Goal: Complete application form

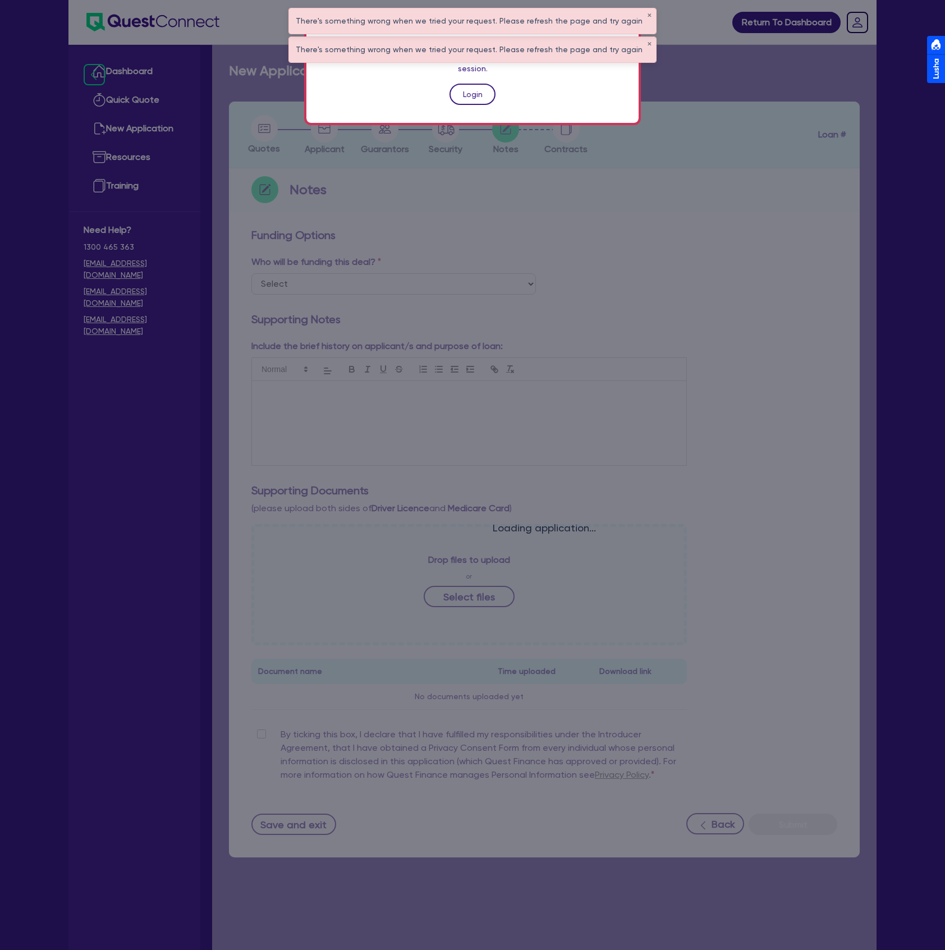
scroll to position [45, 0]
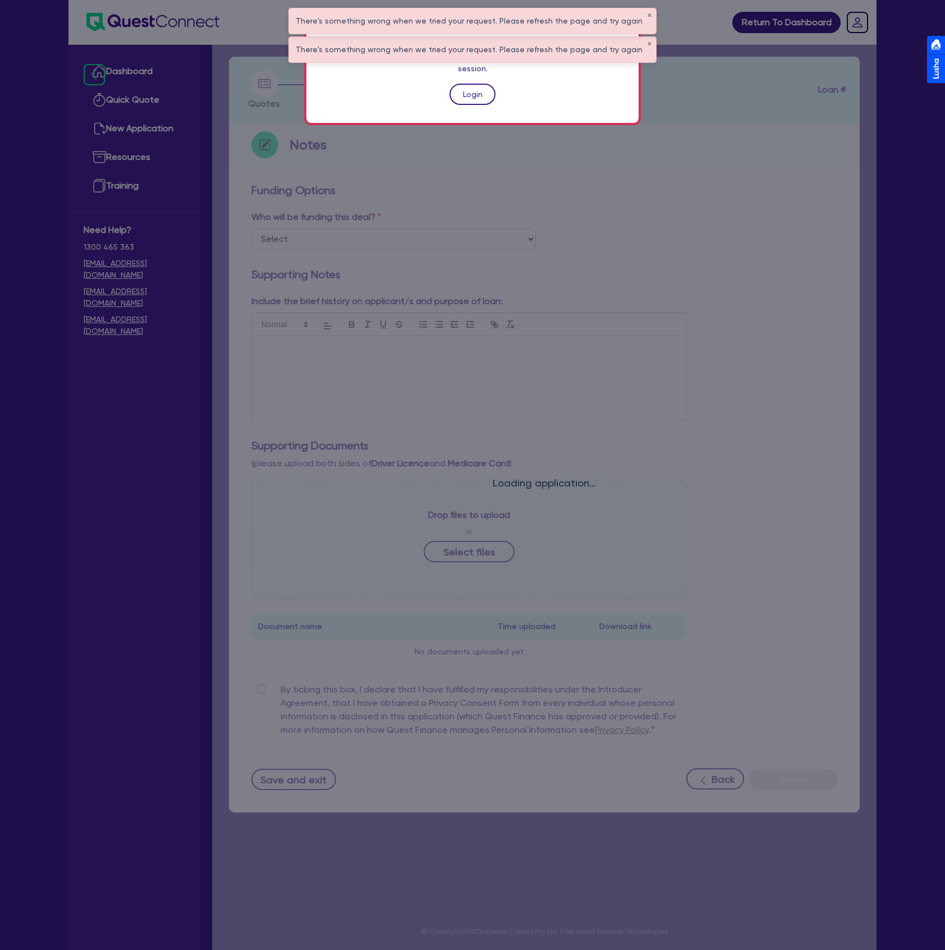
click at [467, 84] on link "Login" at bounding box center [472, 94] width 46 height 21
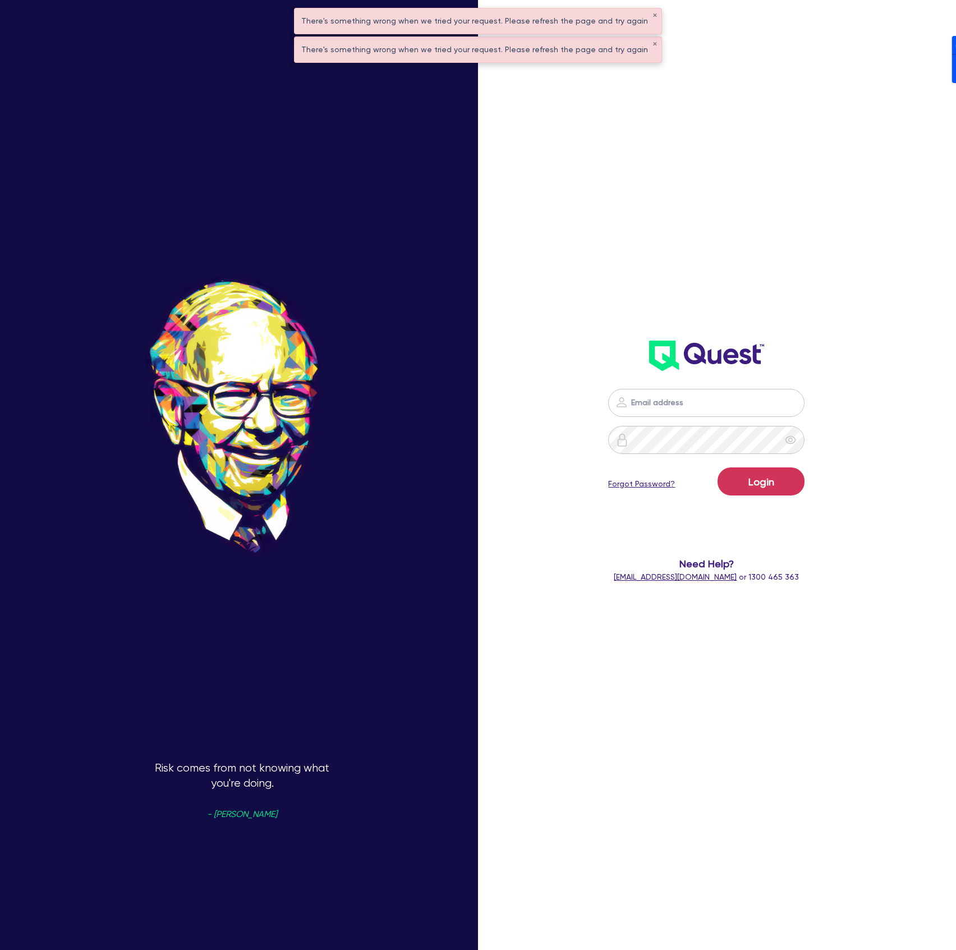
click at [706, 420] on nordpass-icon at bounding box center [706, 420] width 0 height 0
click at [0, 949] on nordpass-autofill-portal at bounding box center [0, 950] width 0 height 0
type input "[PERSON_NAME][EMAIL_ADDRESS][DOMAIN_NAME]"
click at [752, 484] on button "Login" at bounding box center [761, 481] width 87 height 28
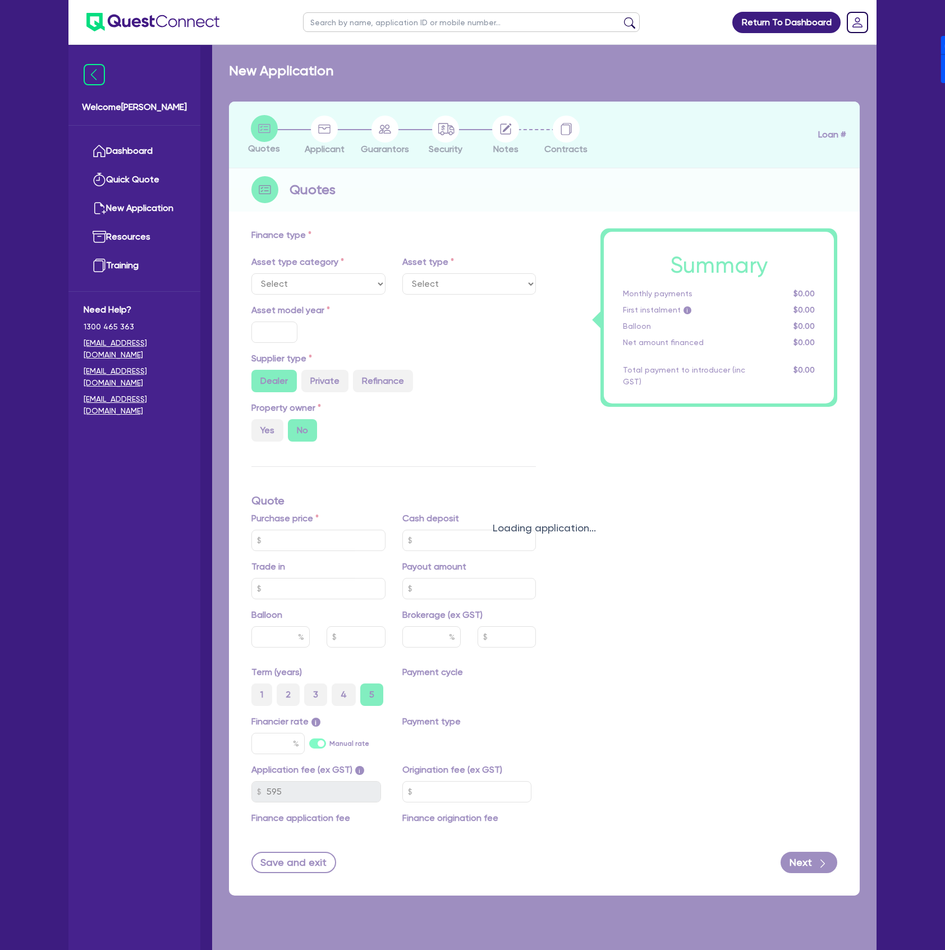
select select "PRIMARY_ASSETS"
type input "2018"
type input "127,050"
type input "10"
type input "12,705"
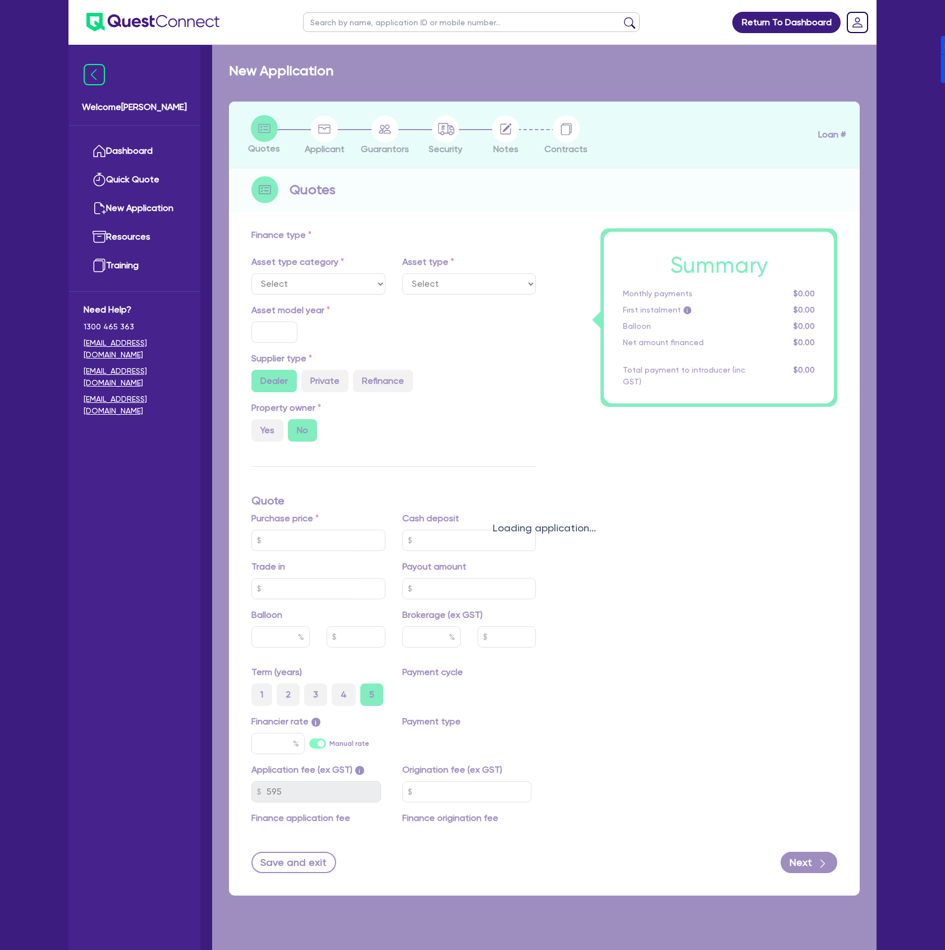
type input "17.95"
type input "1,100"
select select "FARMING_AND_AGRICULTURE"
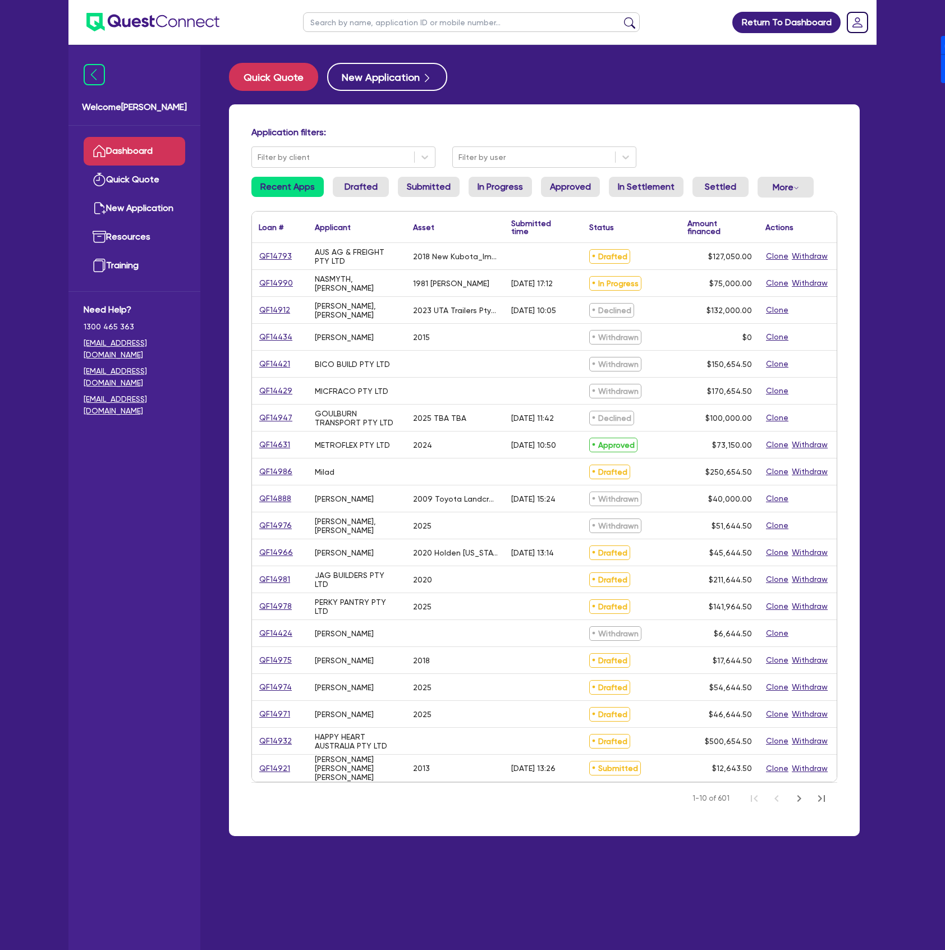
click at [411, 25] on input "text" at bounding box center [471, 22] width 337 height 20
type input "JAG"
click at [621, 17] on button "submit" at bounding box center [630, 25] width 18 height 16
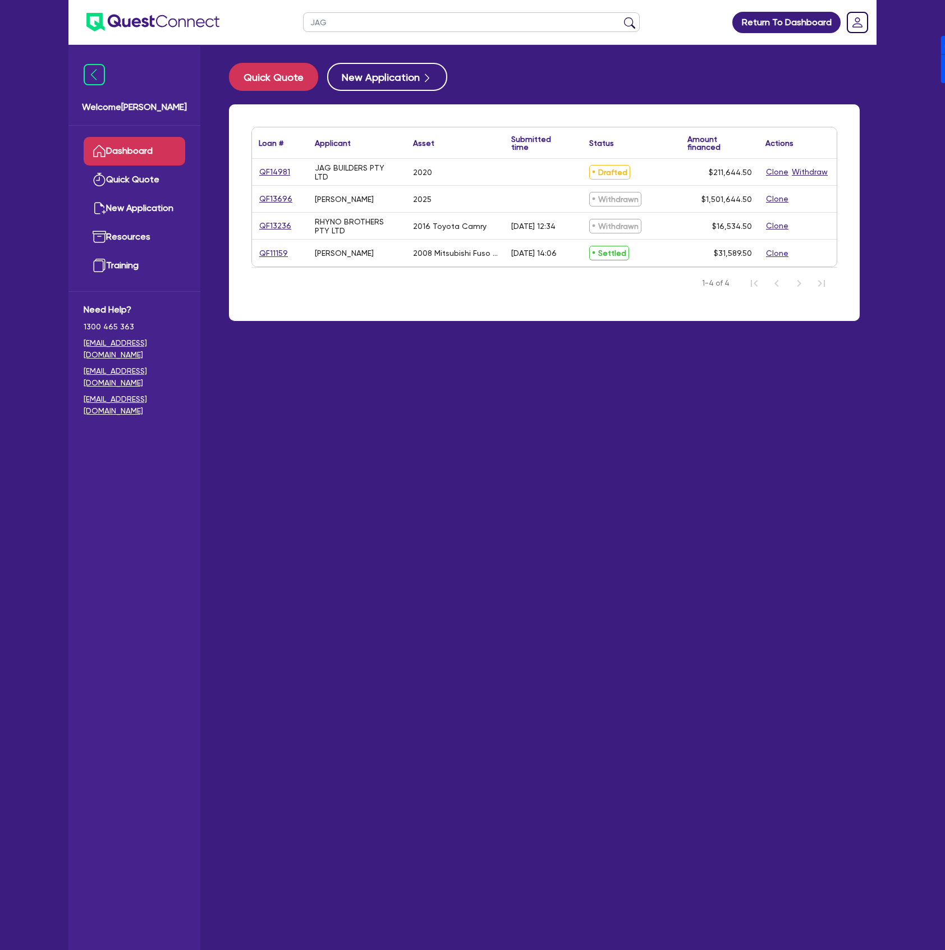
click at [258, 169] on div "QF14981" at bounding box center [280, 172] width 56 height 26
click at [276, 173] on link "QF14981" at bounding box center [275, 172] width 32 height 13
select select "CARS_AND_LIGHT_TRUCKS"
select select "PASSENGER_VEHICLES"
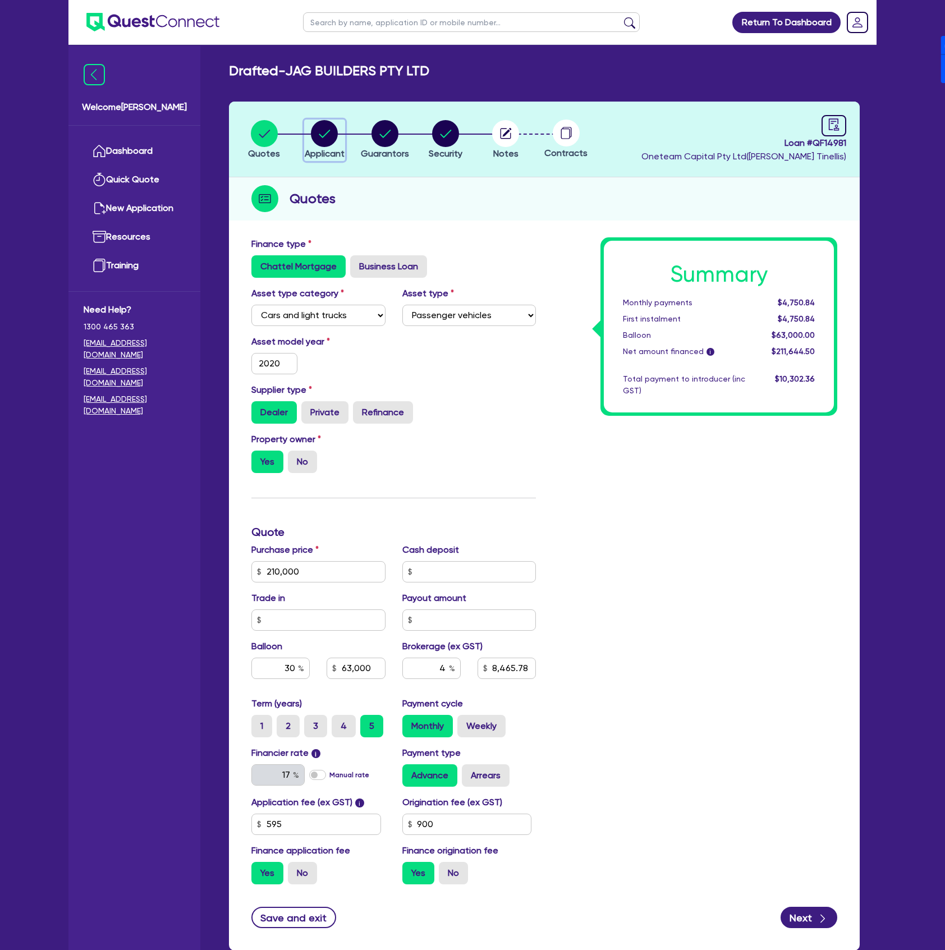
click at [334, 140] on circle "button" at bounding box center [324, 133] width 27 height 27
select select "COMPANY"
select select "BUILDING_CONSTRUCTION"
select select "TRADES_SERVICES_CONSUMERS"
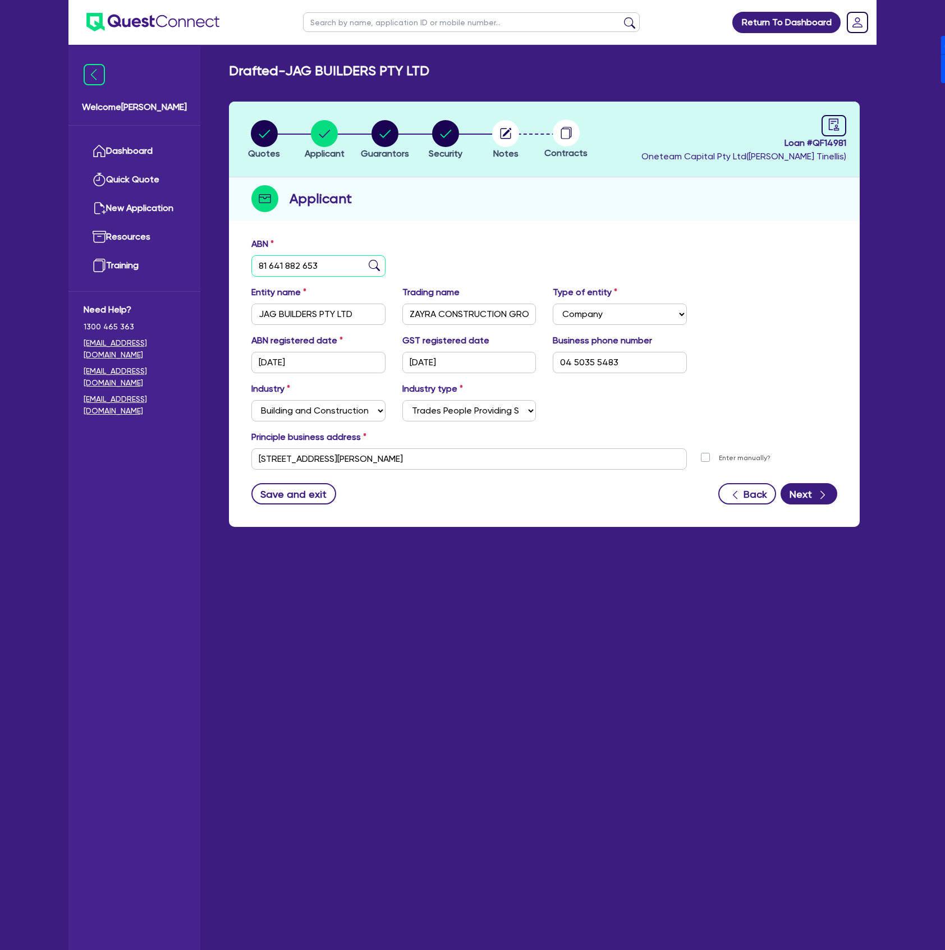
click at [335, 268] on input "81 641 882 653" at bounding box center [318, 265] width 134 height 21
click at [458, 128] on icon "button" at bounding box center [445, 133] width 27 height 27
select select "CARS_AND_LIGHT_TRUCKS"
select select "PASSENGER_VEHICLES"
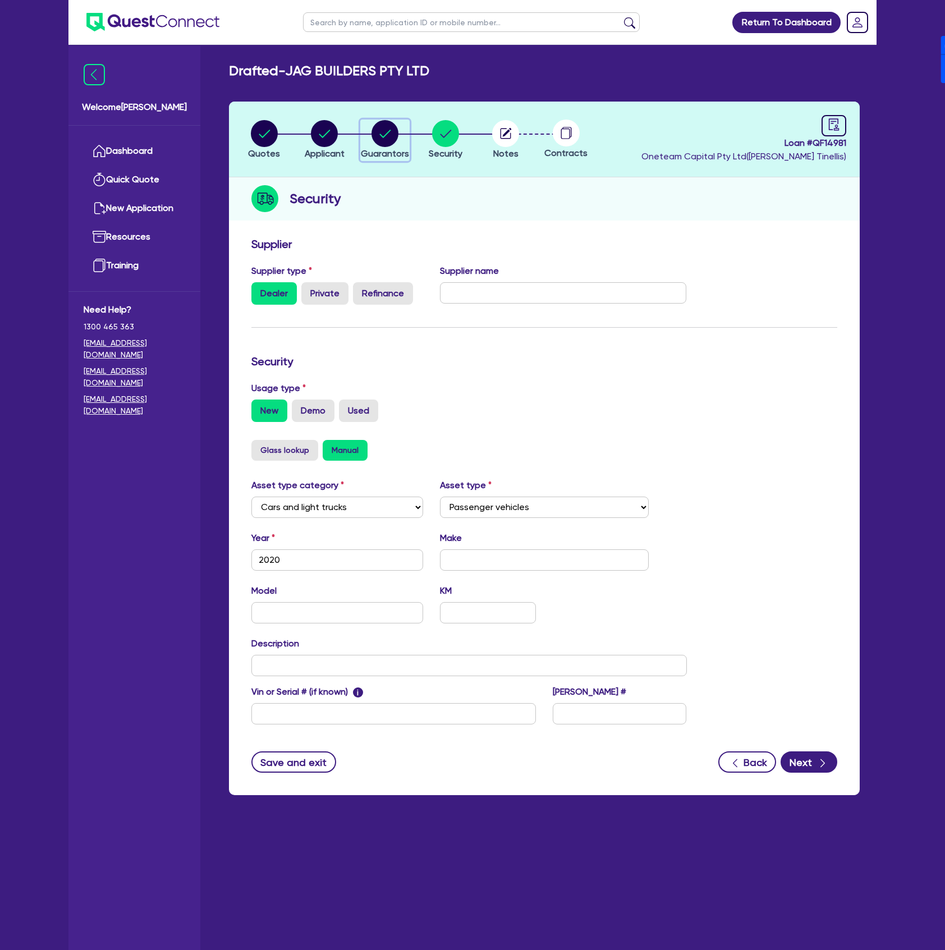
click at [384, 144] on circle "button" at bounding box center [384, 133] width 27 height 27
select select "MR"
select select "[GEOGRAPHIC_DATA]"
select select "MARRIED"
select select "PROPERTY"
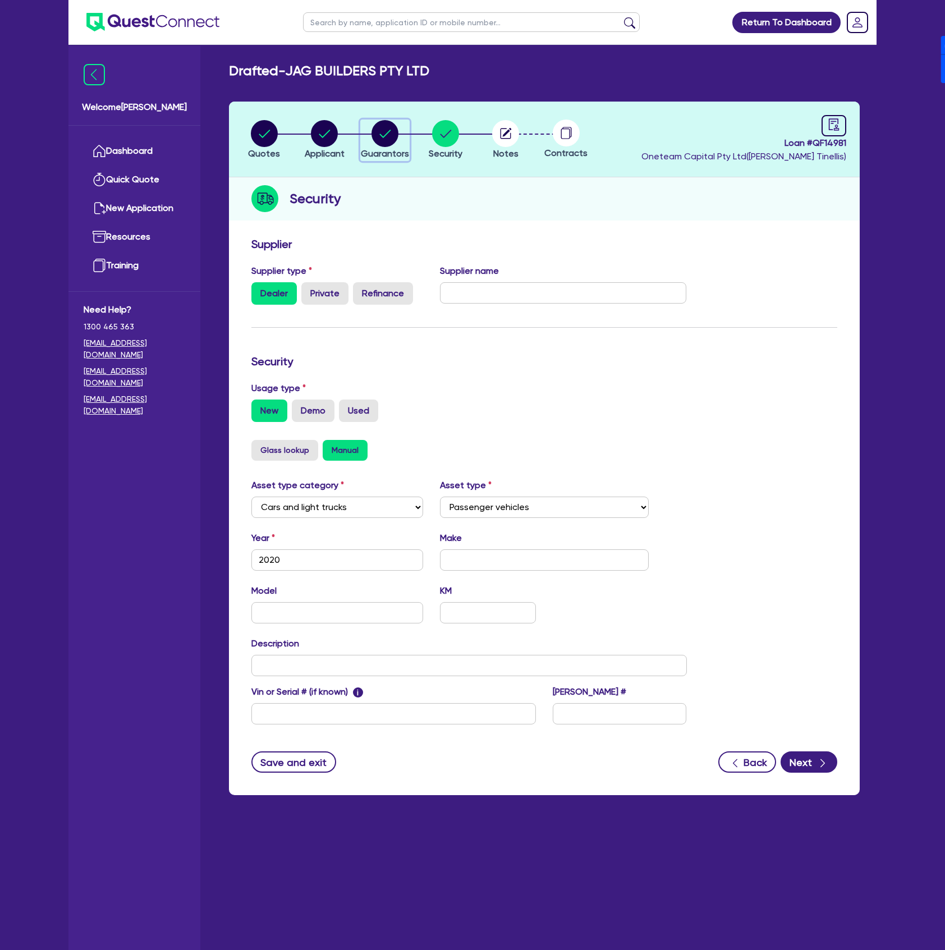
select select "CASH"
select select "HOUSEHOLD_PERSONAL"
select select "VEHICLE"
select select "OTHER"
select select "EQUIPMENT"
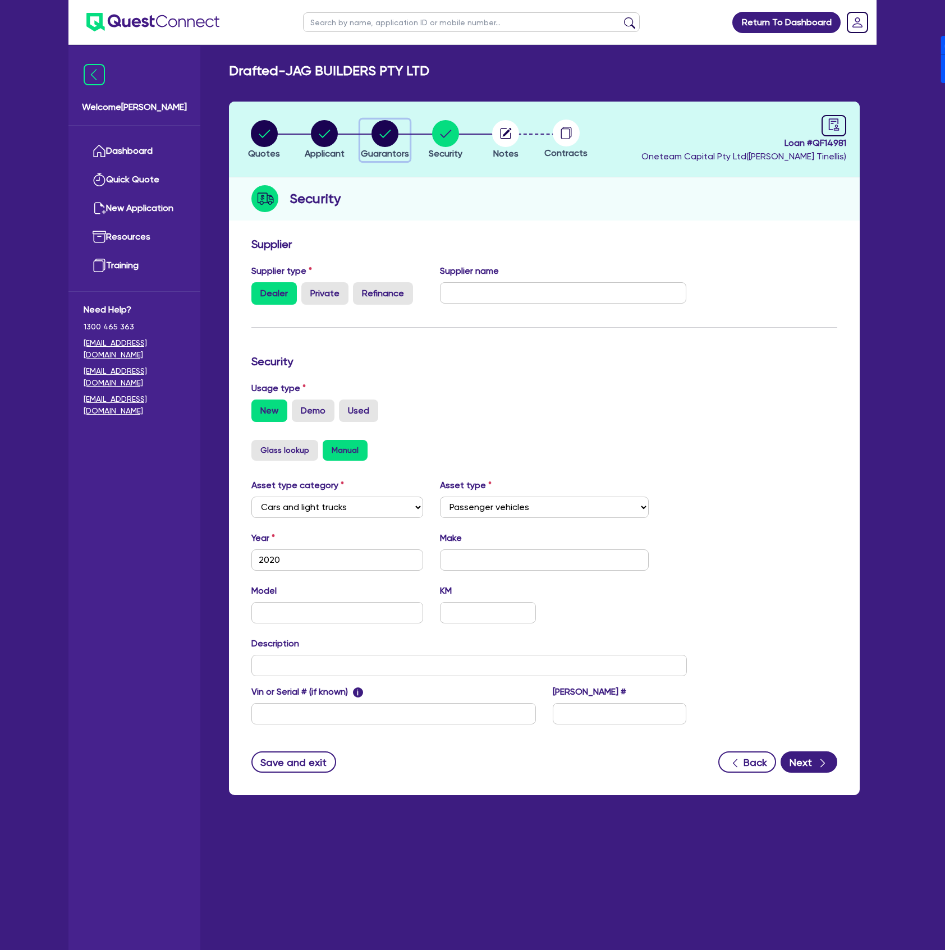
select select "VEHICLE"
select select "INVESTMENT_PROPERTY"
select select "MORTGAGE"
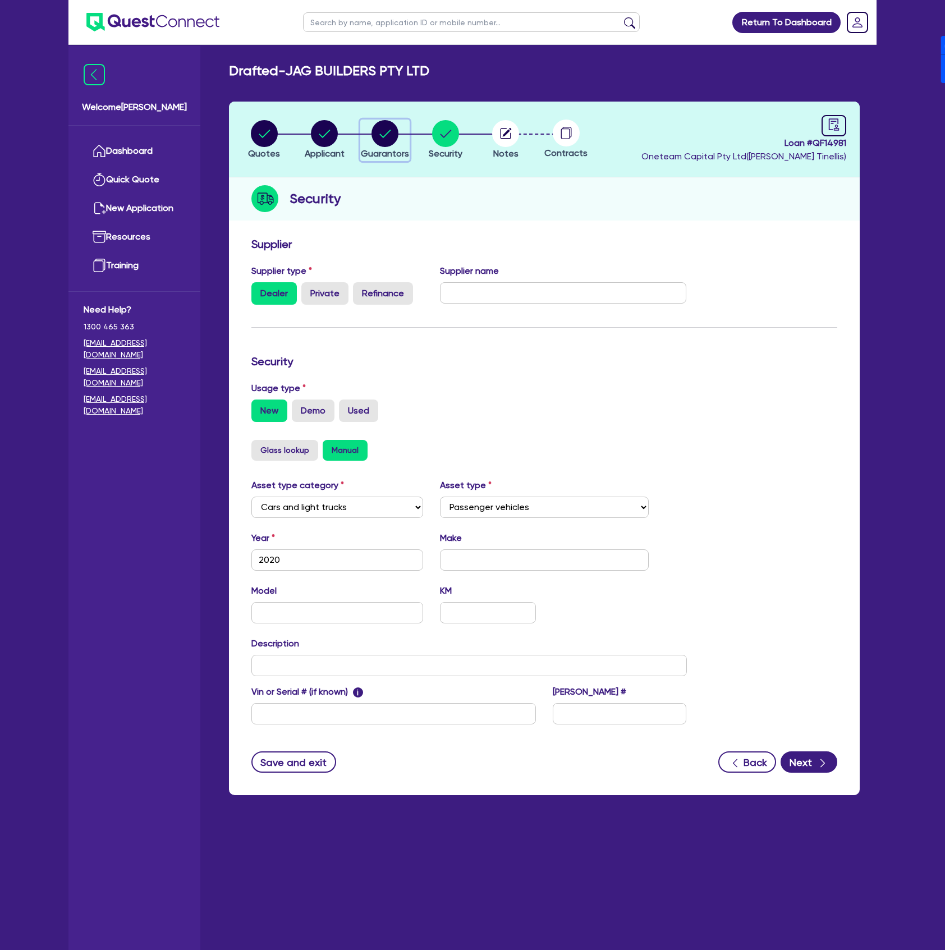
select select "MORTGAGE"
select select "CREDIT_CARD"
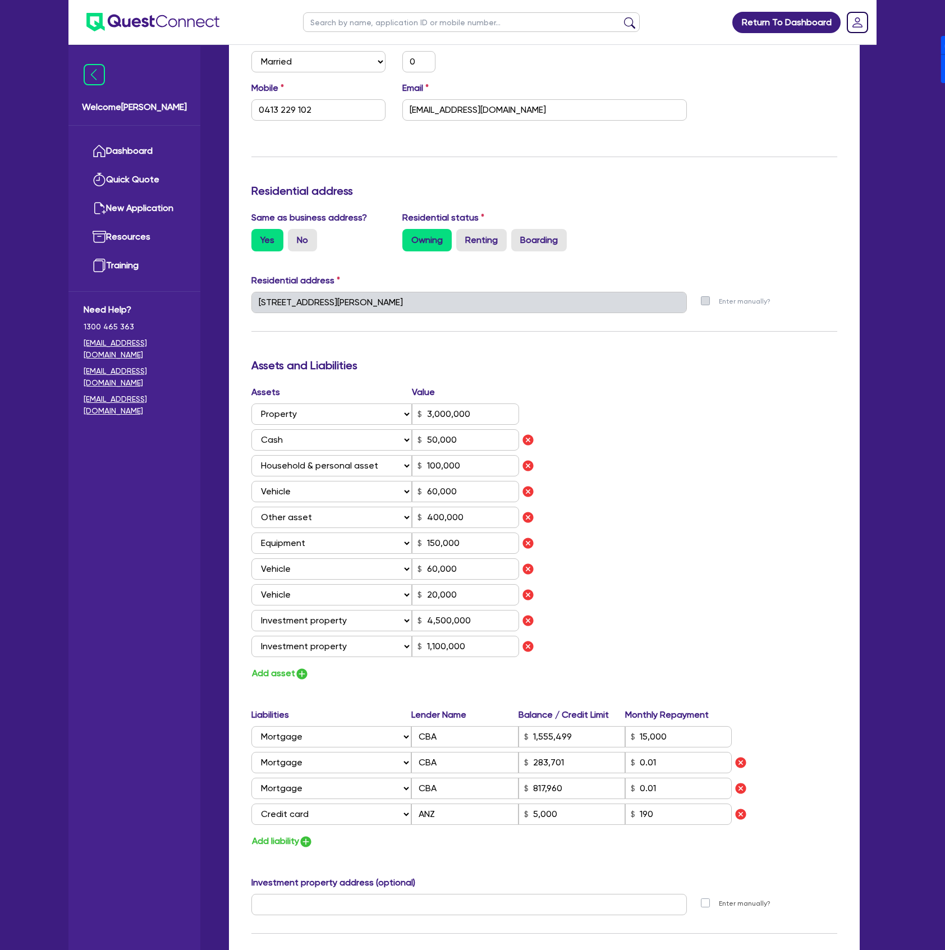
scroll to position [374, 0]
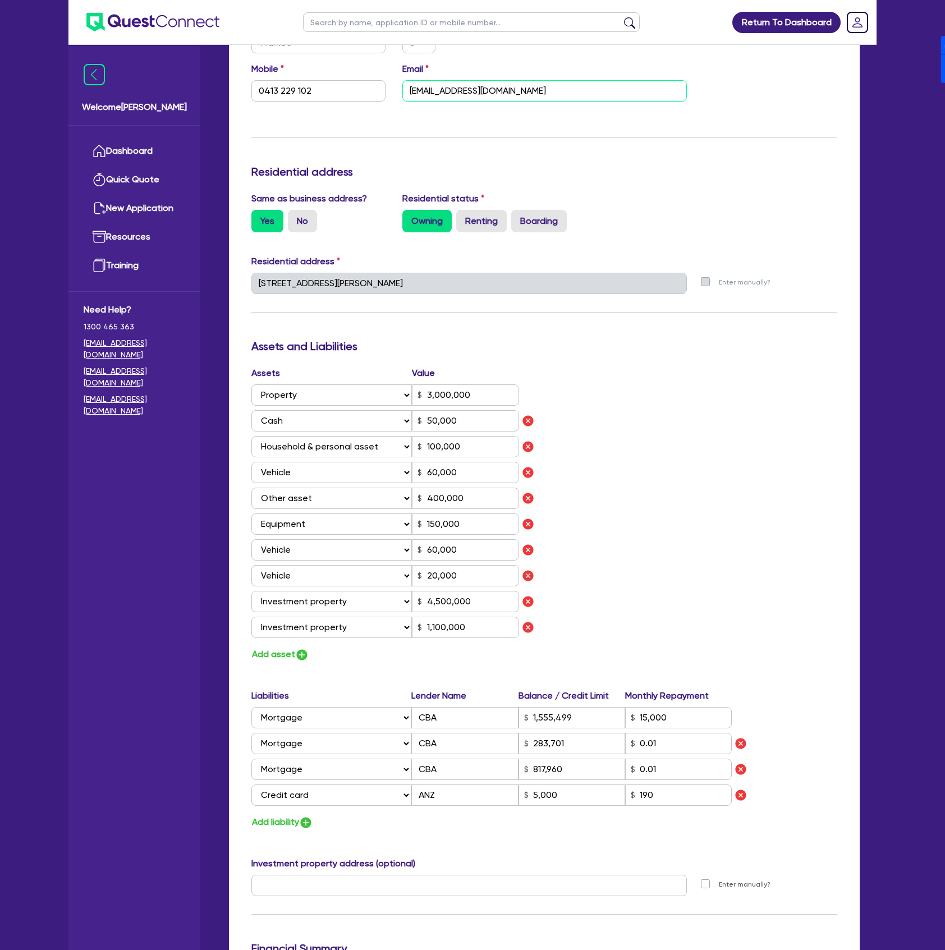
click at [535, 95] on input "[EMAIL_ADDRESS][DOMAIN_NAME]" at bounding box center [544, 90] width 284 height 21
click at [352, 99] on input "0413 229 102" at bounding box center [318, 90] width 134 height 21
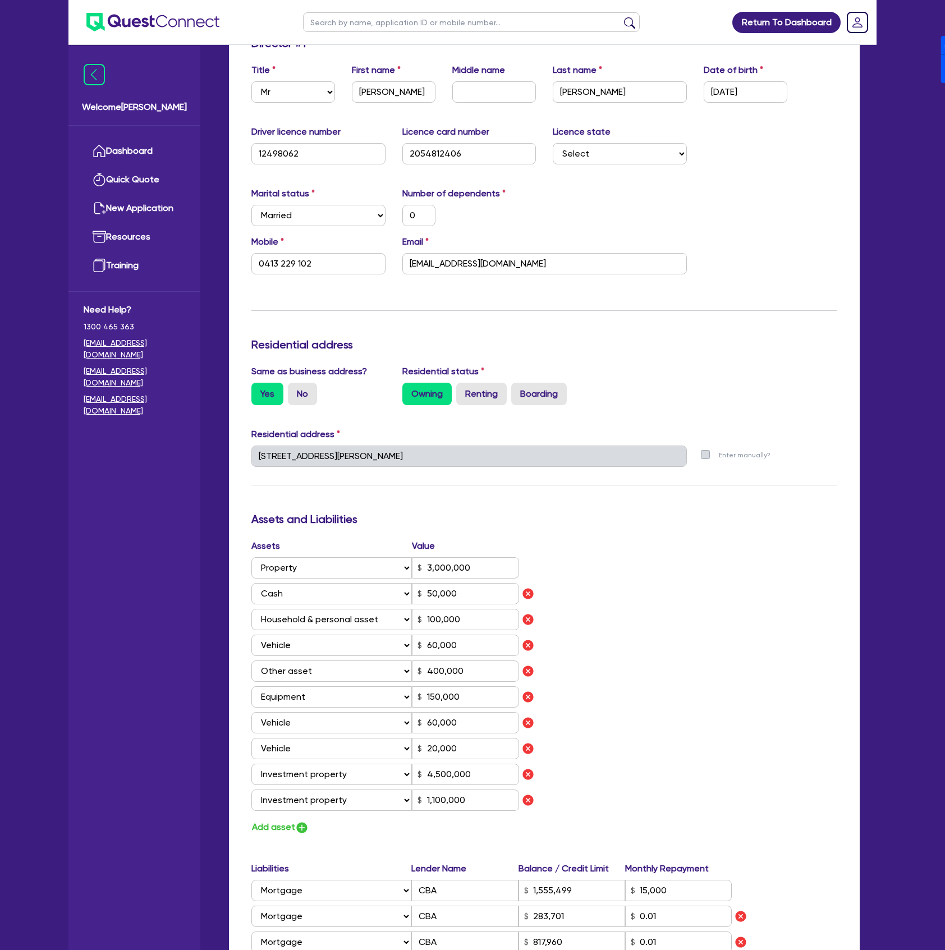
scroll to position [128, 0]
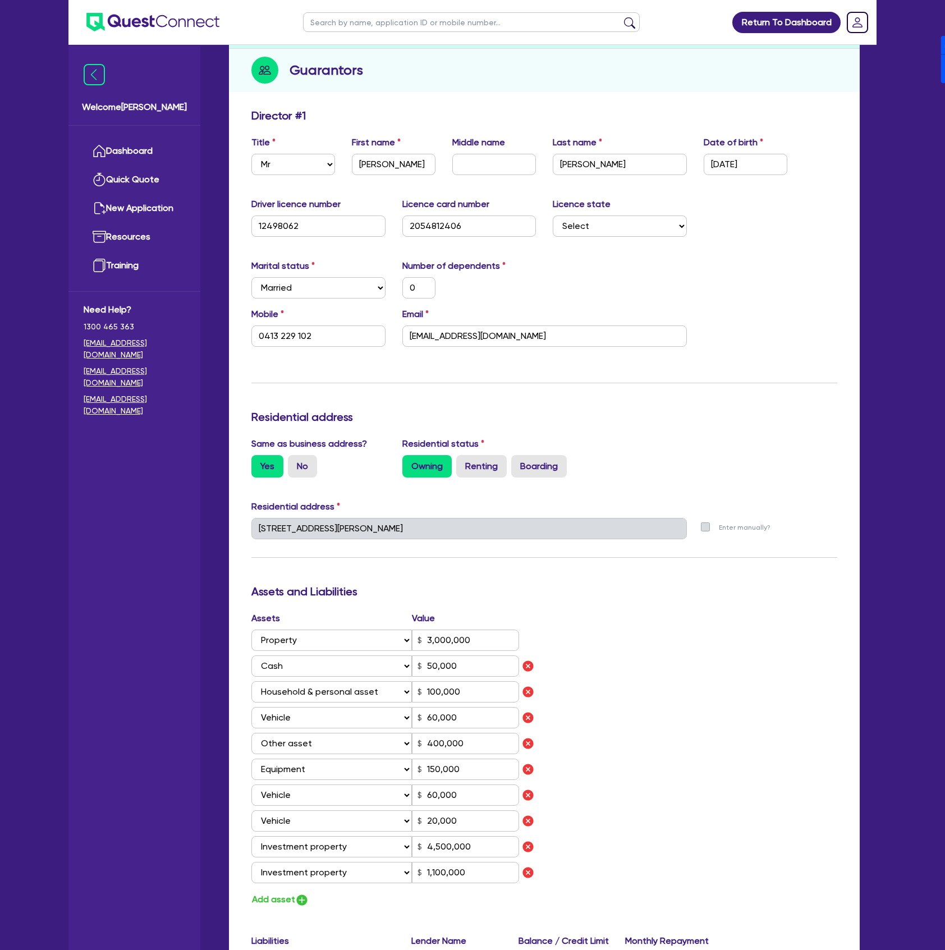
click at [599, 457] on div "Owning Renting Boarding" at bounding box center [544, 466] width 284 height 22
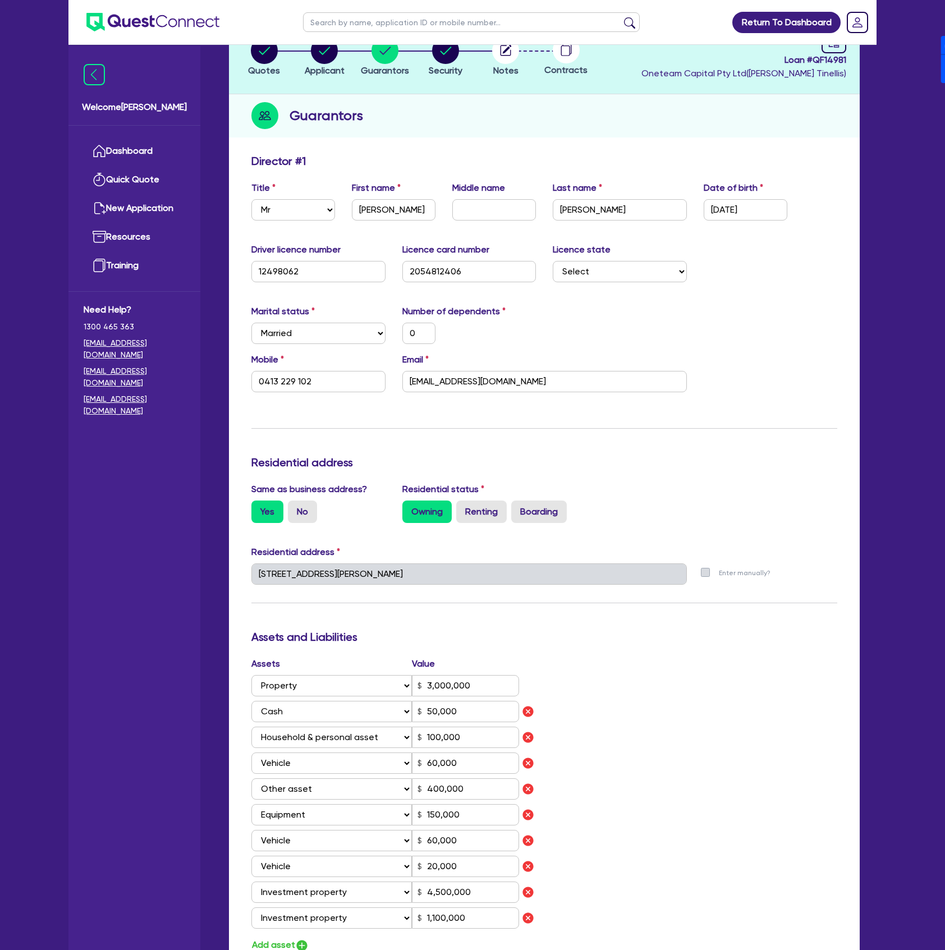
scroll to position [0, 0]
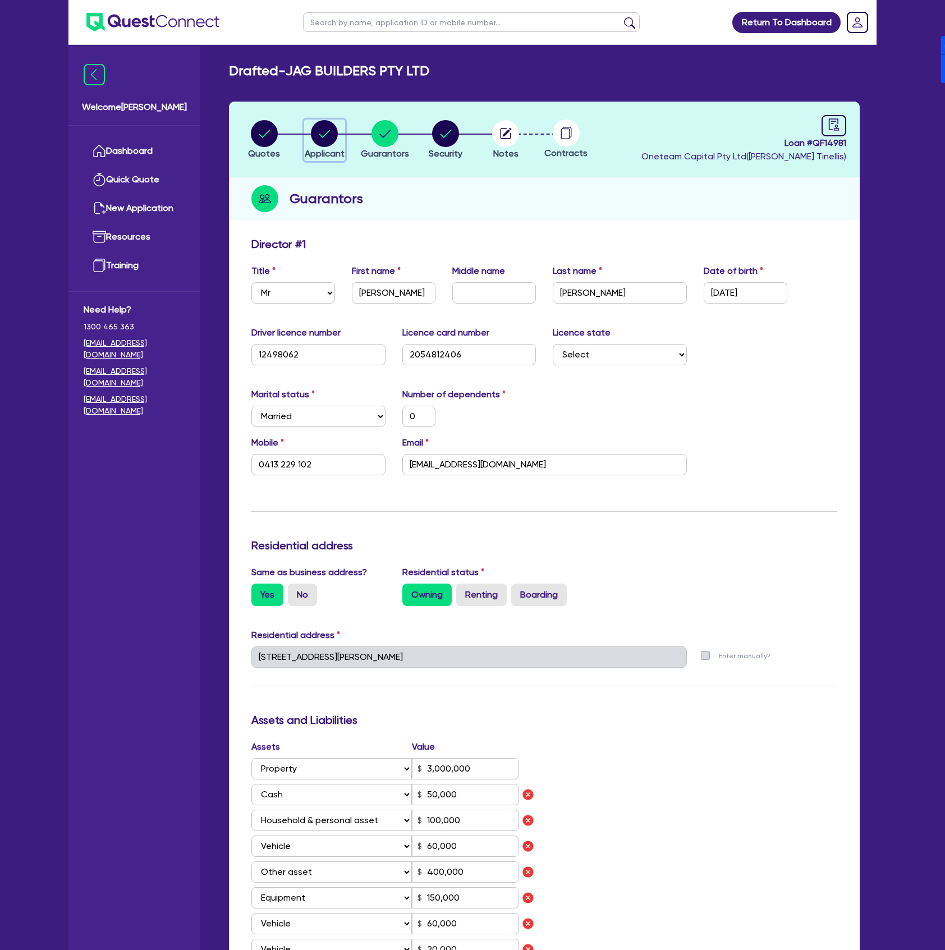
click at [340, 140] on div "button" at bounding box center [325, 133] width 40 height 27
select select "COMPANY"
select select "BUILDING_CONSTRUCTION"
select select "TRADES_SERVICES_CONSUMERS"
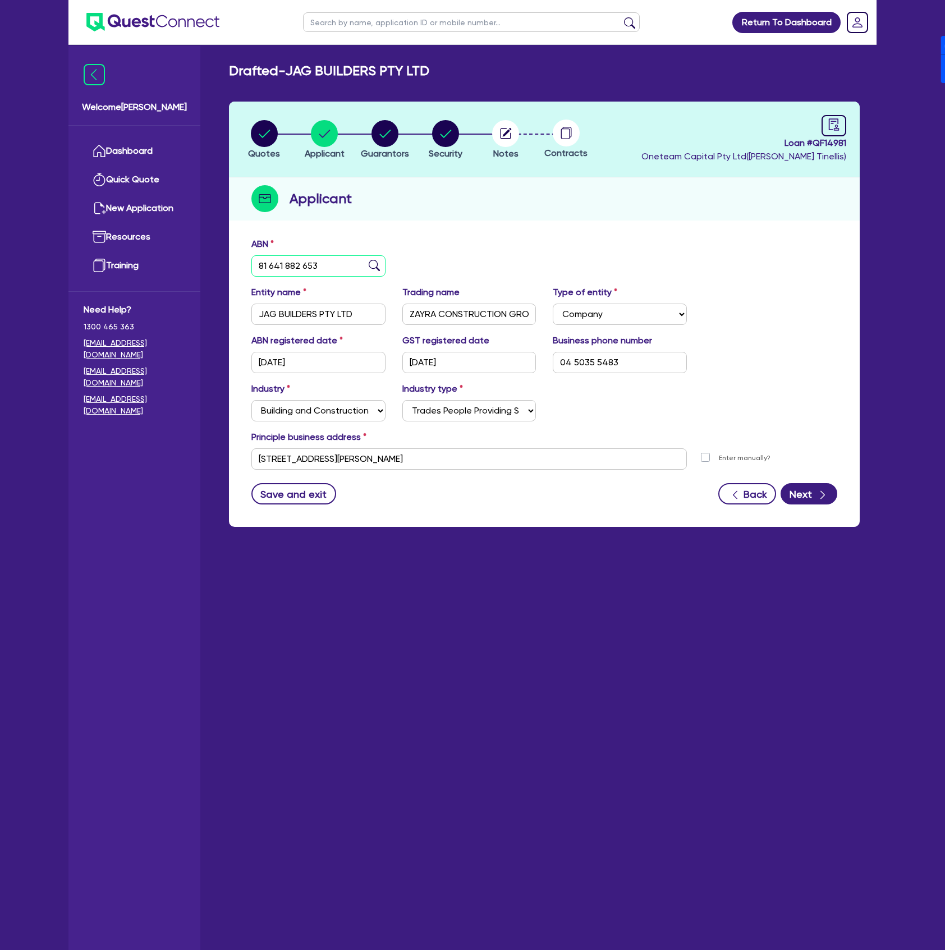
click at [324, 264] on input "81 641 882 653" at bounding box center [318, 265] width 134 height 21
click at [353, 357] on input "[DATE]" at bounding box center [318, 362] width 134 height 21
click at [480, 414] on select "Select Trades People Providing Services Direct to Consumers Trades People Provi…" at bounding box center [469, 410] width 134 height 21
click at [739, 409] on div "Industry Select Accomodation & Food Services Administrative & Support Services …" at bounding box center [544, 406] width 603 height 48
click at [348, 404] on select "Select Accomodation & Food Services Administrative & Support Services Agricultu…" at bounding box center [318, 410] width 134 height 21
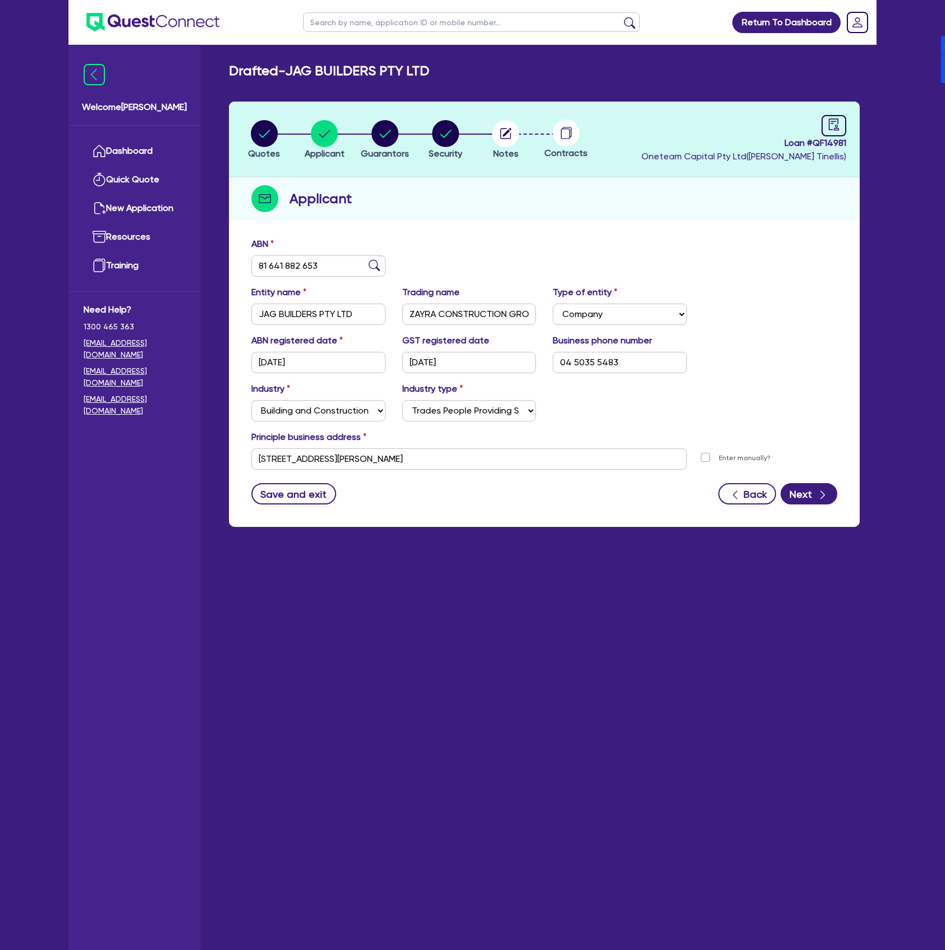
click at [701, 411] on div "Industry Select Accomodation & Food Services Administrative & Support Services …" at bounding box center [544, 406] width 603 height 48
click at [446, 408] on select "Select Trades People Providing Services Direct to Consumers Trades People Provi…" at bounding box center [469, 410] width 134 height 21
click at [378, 138] on circle "button" at bounding box center [384, 133] width 27 height 27
select select "MR"
select select "[GEOGRAPHIC_DATA]"
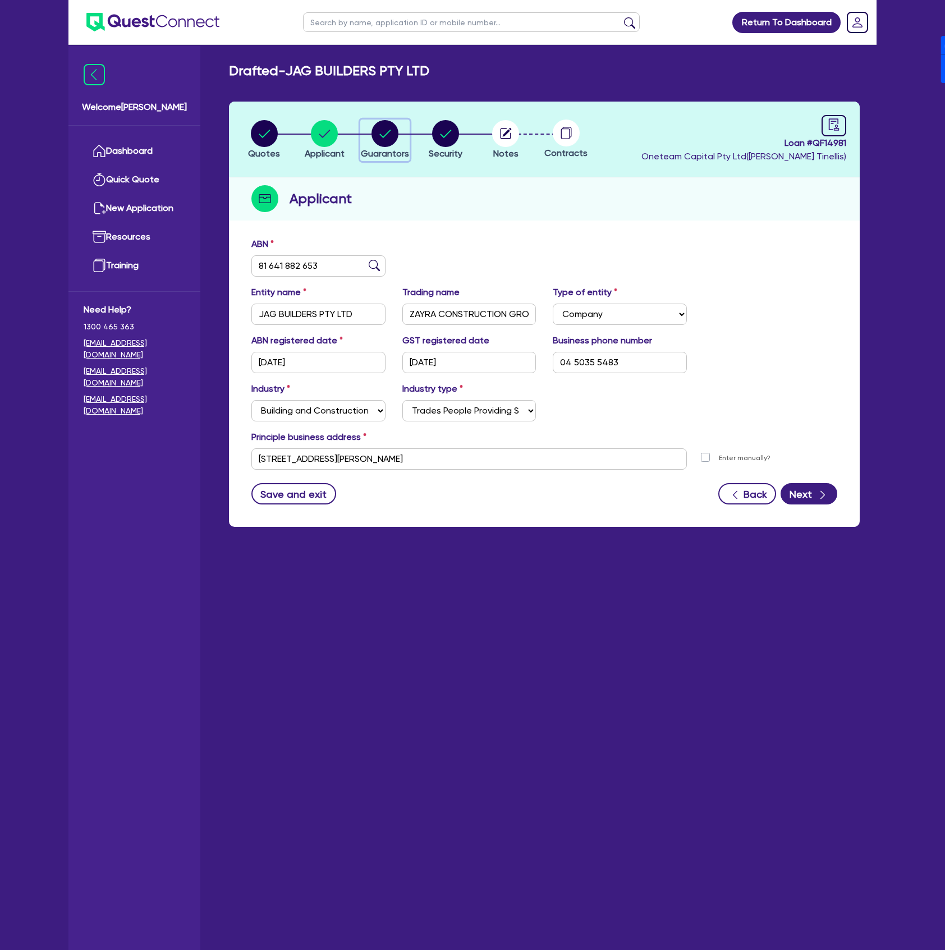
select select "MARRIED"
select select "PROPERTY"
select select "CASH"
select select "HOUSEHOLD_PERSONAL"
select select "VEHICLE"
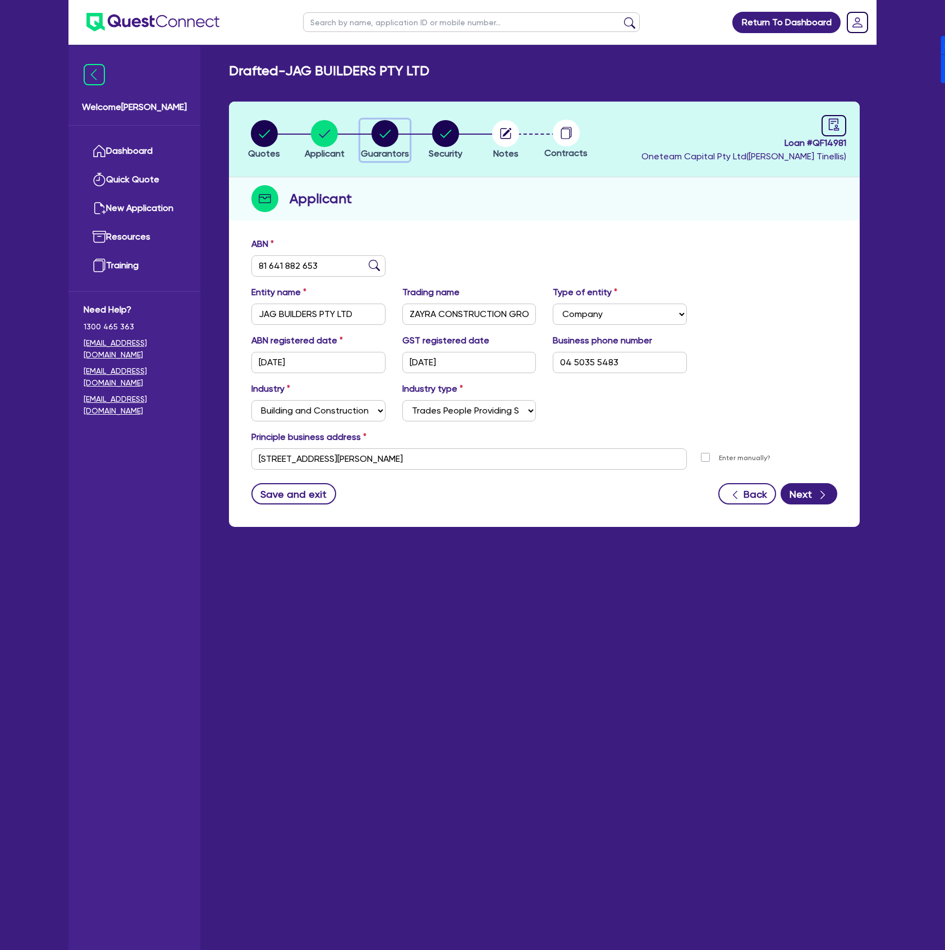
select select "OTHER"
select select "EQUIPMENT"
select select "VEHICLE"
select select "INVESTMENT_PROPERTY"
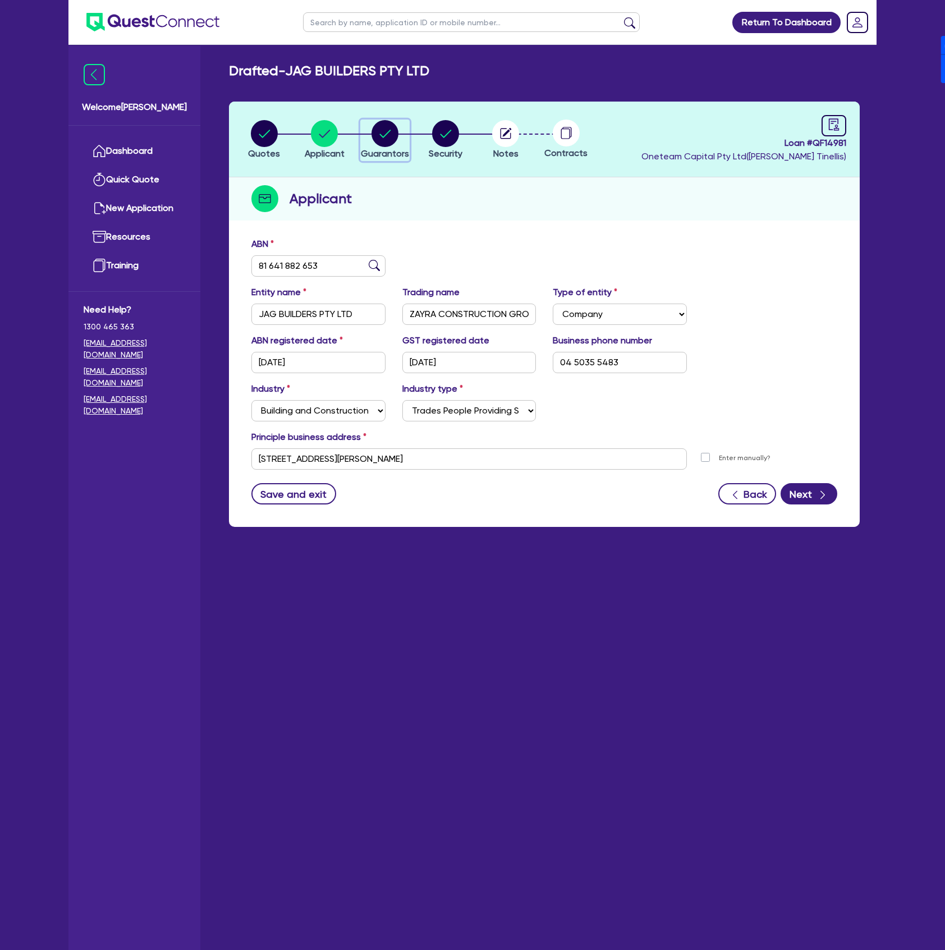
select select "INVESTMENT_PROPERTY"
select select "MORTGAGE"
select select "CREDIT_CARD"
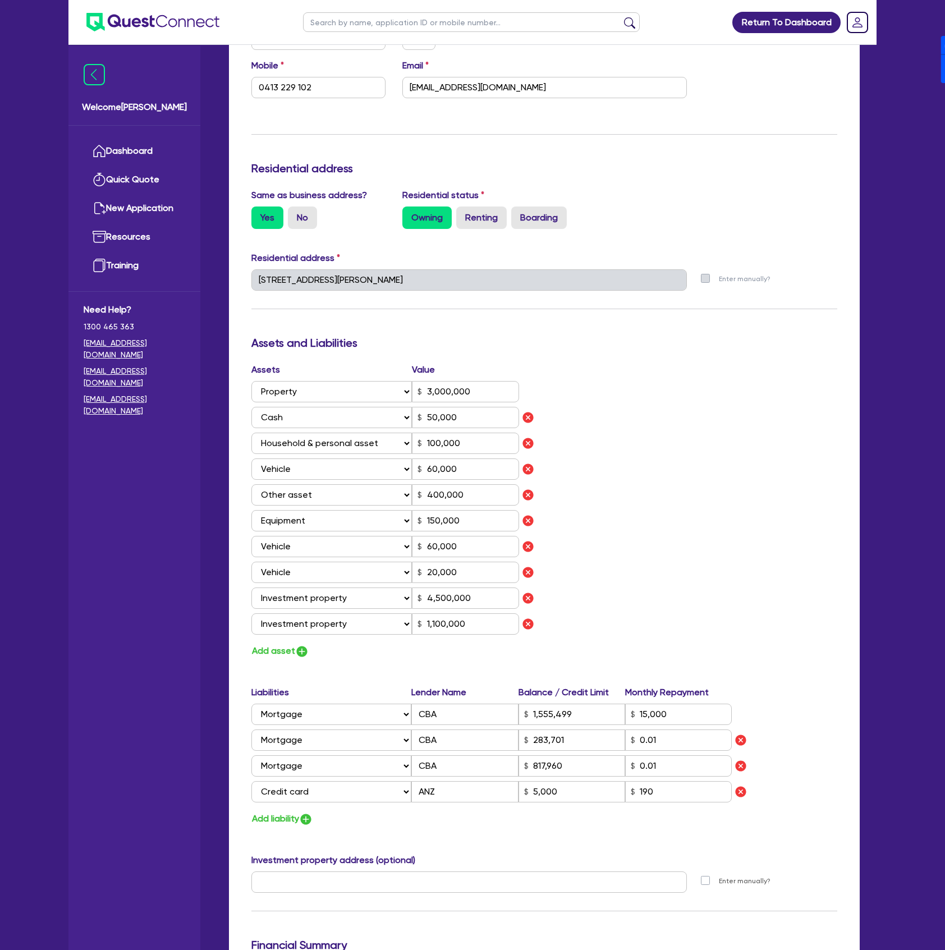
scroll to position [449, 0]
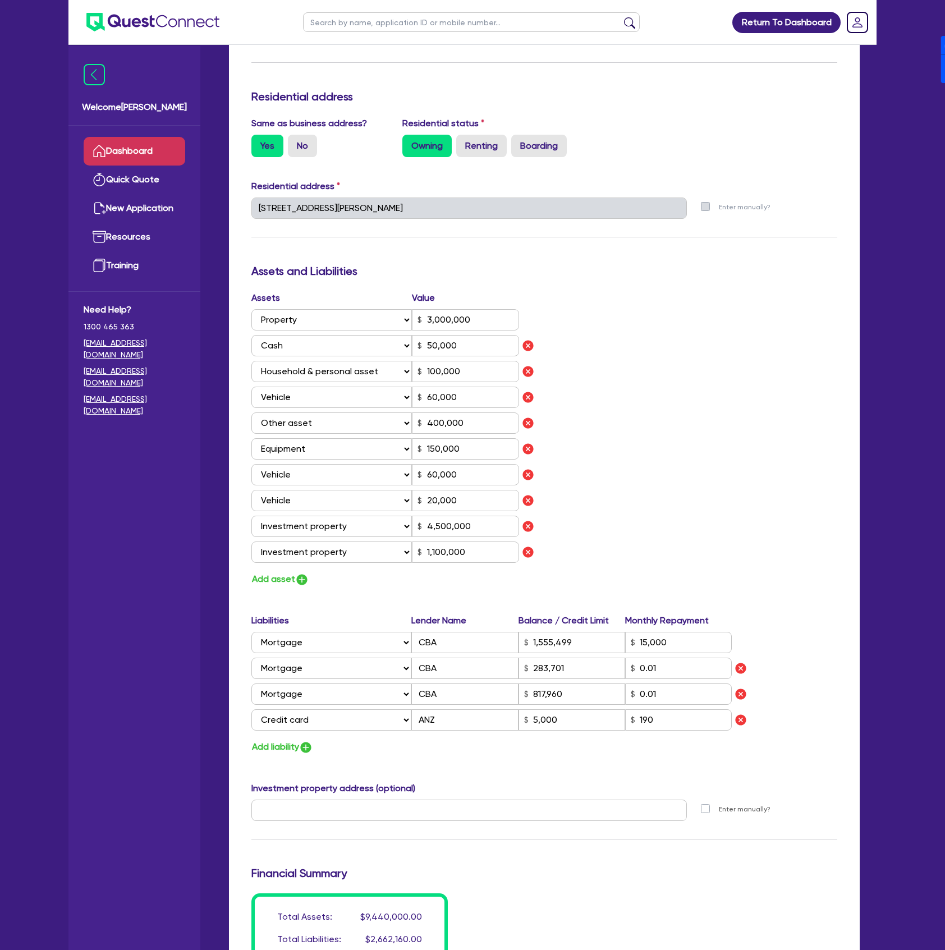
click at [164, 142] on link "Dashboard" at bounding box center [135, 151] width 102 height 29
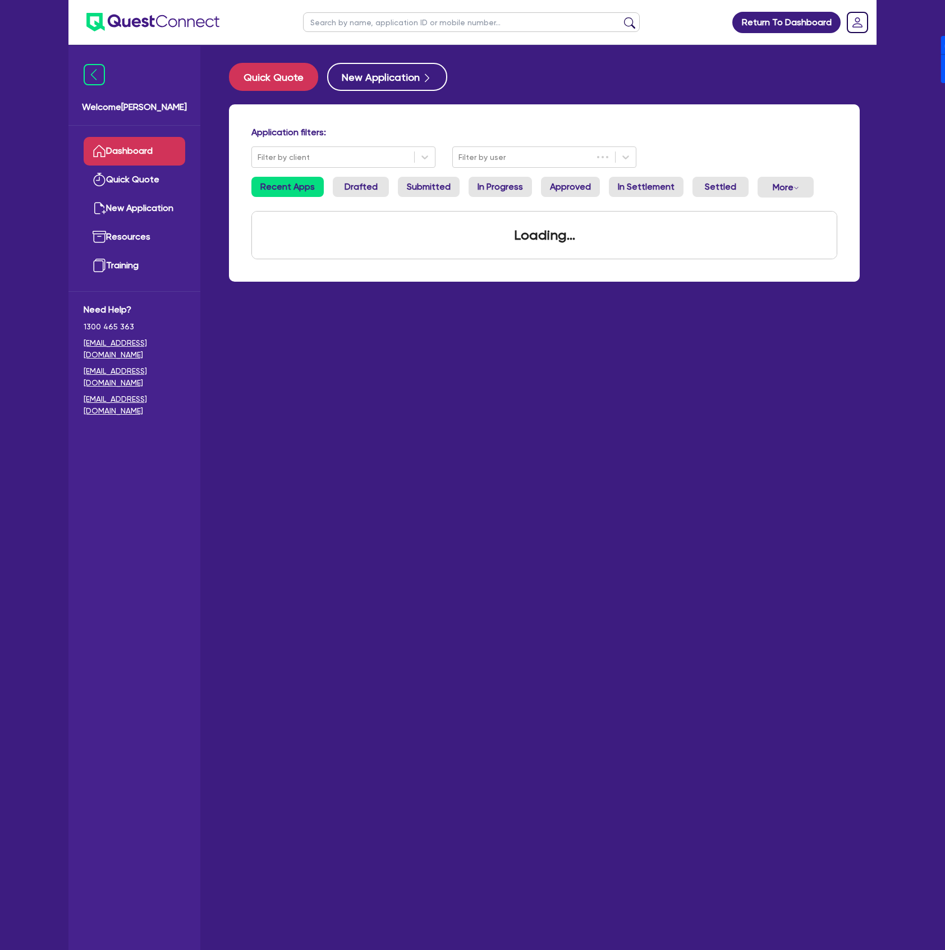
click at [411, 23] on input "text" at bounding box center [471, 22] width 337 height 20
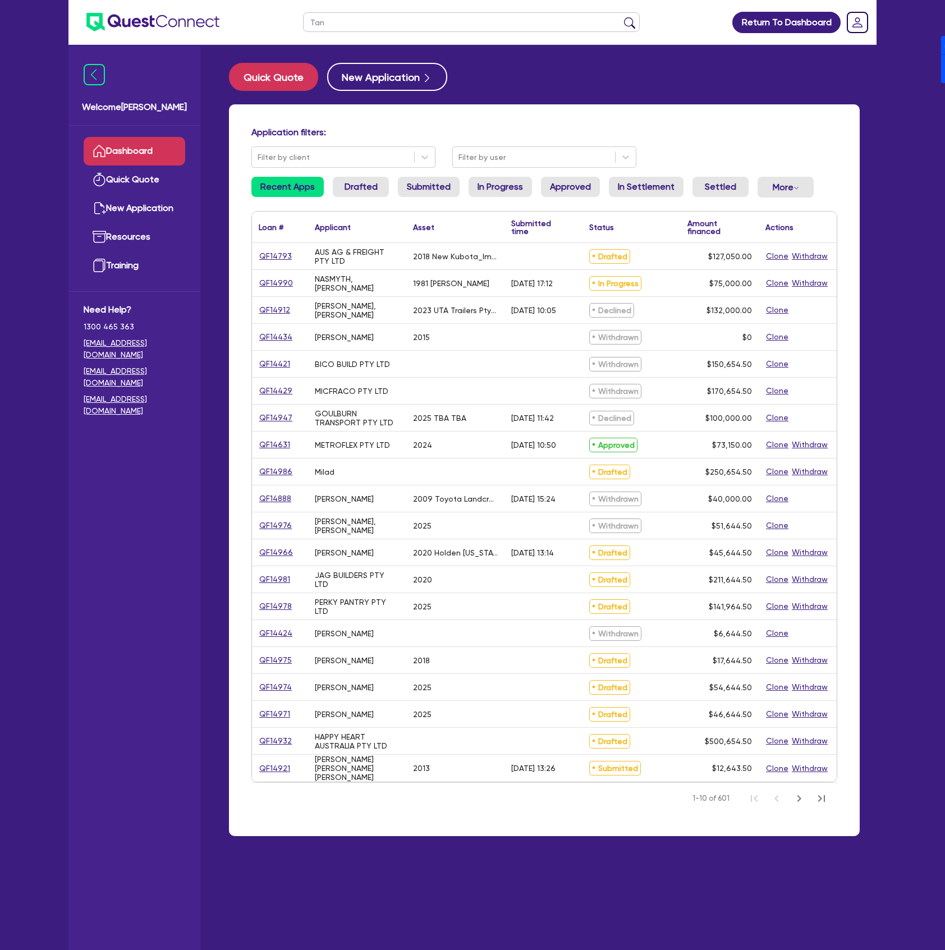
type input "Tan"
click at [621, 17] on button "submit" at bounding box center [630, 25] width 18 height 16
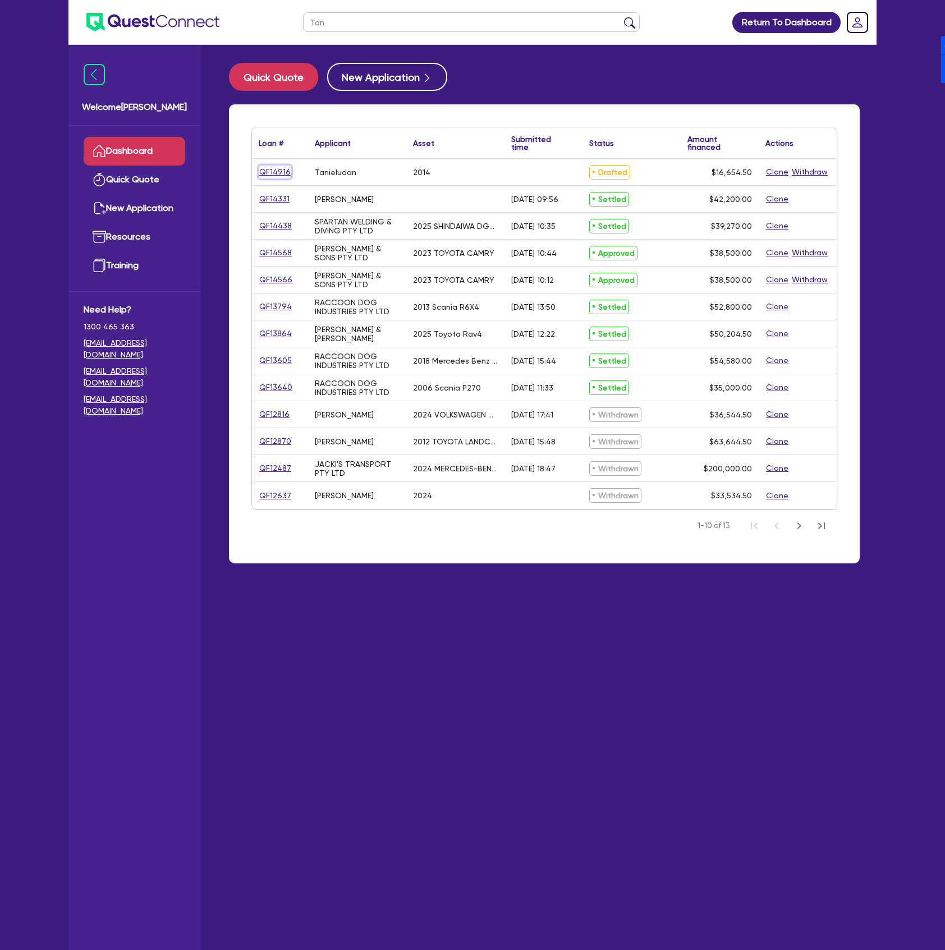
click at [268, 177] on link "QF14916" at bounding box center [275, 172] width 33 height 13
select select "CARS_AND_LIGHT_TRUCKS"
select select "PASSENGER_VEHICLES"
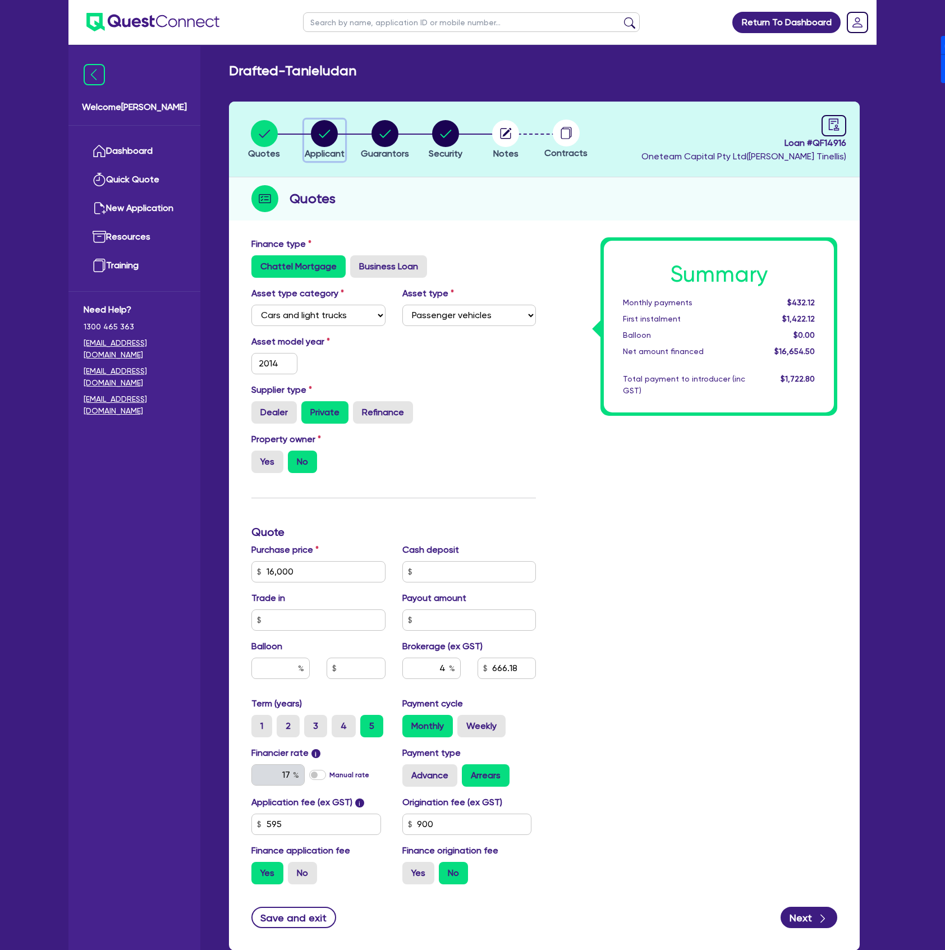
click at [336, 136] on circle "button" at bounding box center [324, 133] width 27 height 27
select select "SOLE_TRADER"
select select "ACCOMODATION_FOOD"
select select "HOTELS"
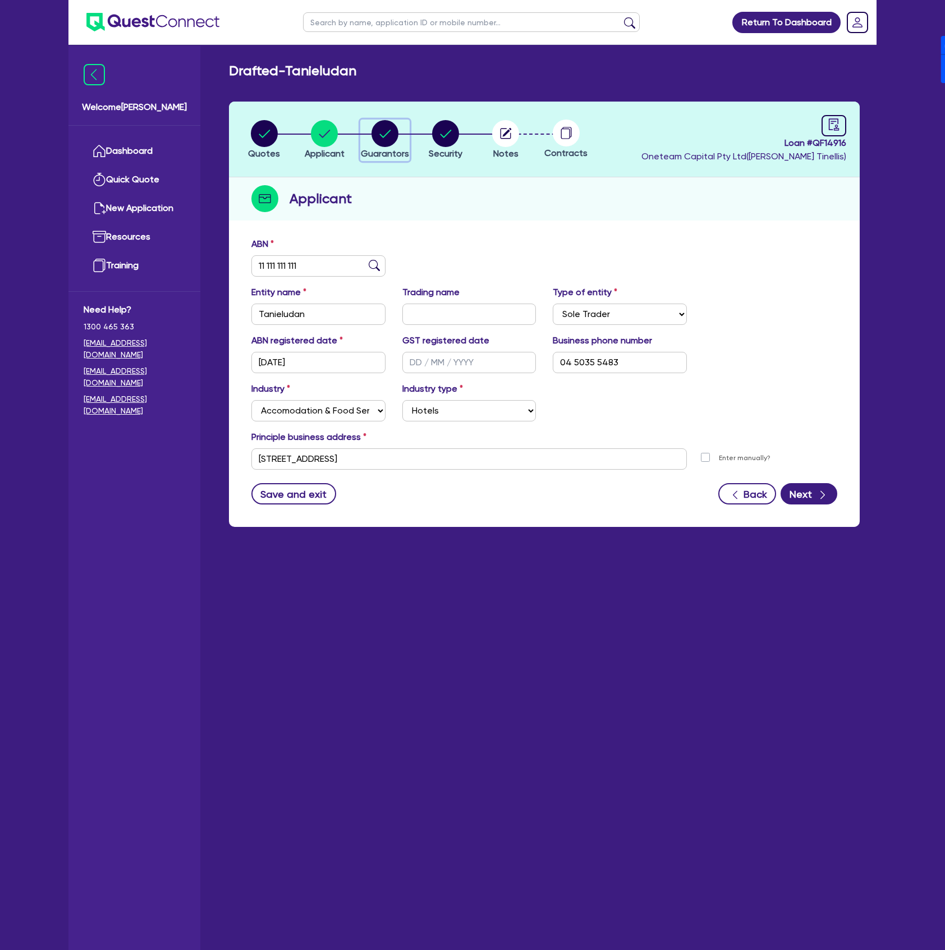
click at [397, 135] on circle "button" at bounding box center [384, 133] width 27 height 27
select select "MR"
select select "[GEOGRAPHIC_DATA]"
select select "MARRIED"
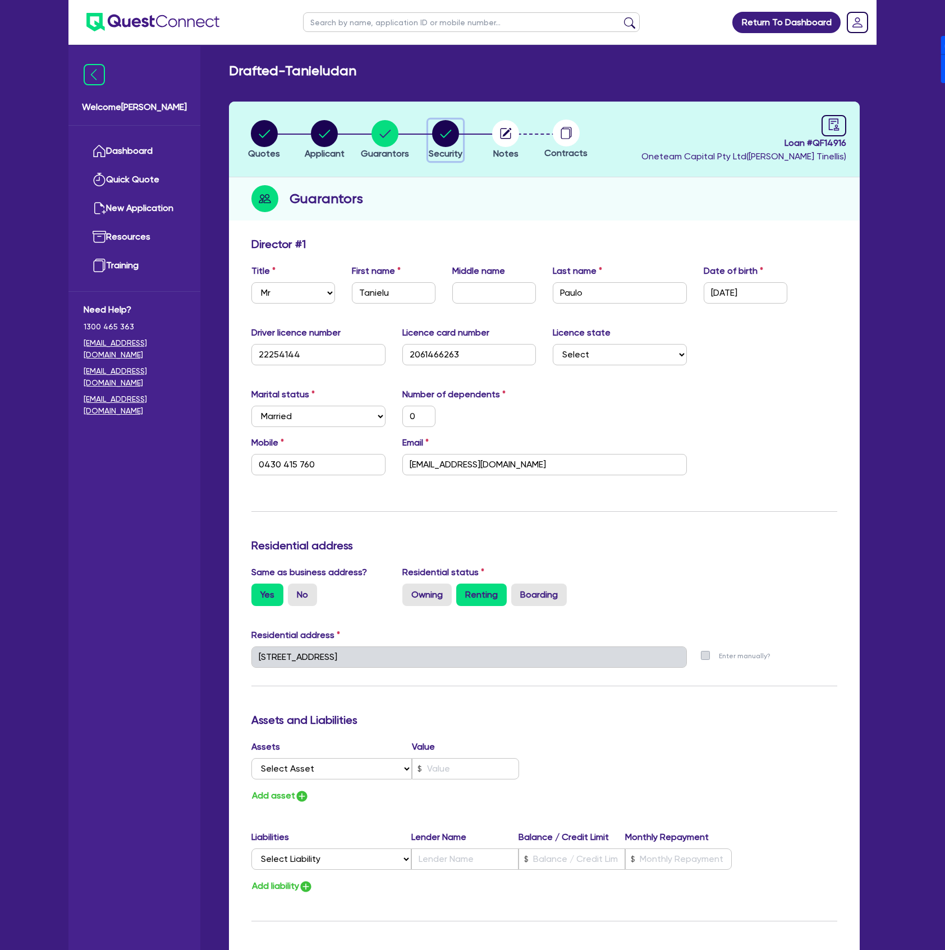
click at [458, 136] on circle "button" at bounding box center [445, 133] width 27 height 27
select select "CARS_AND_LIGHT_TRUCKS"
select select "PASSENGER_VEHICLES"
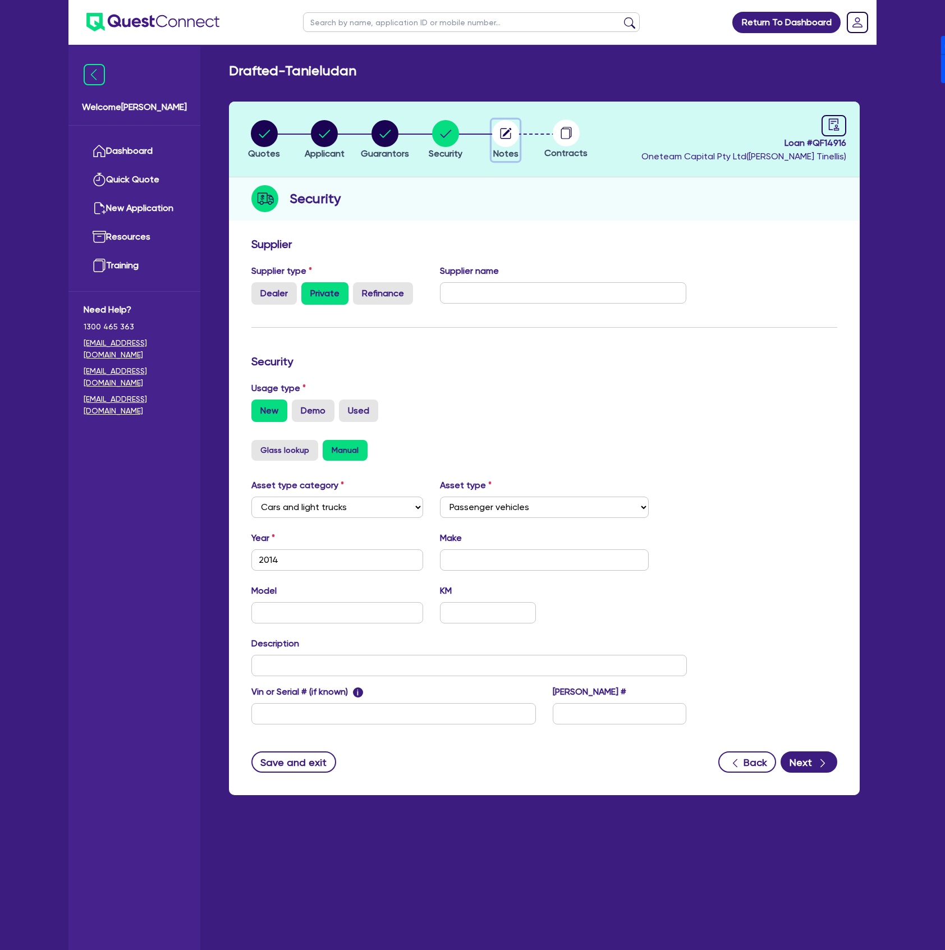
click at [517, 138] on circle "button" at bounding box center [505, 133] width 27 height 27
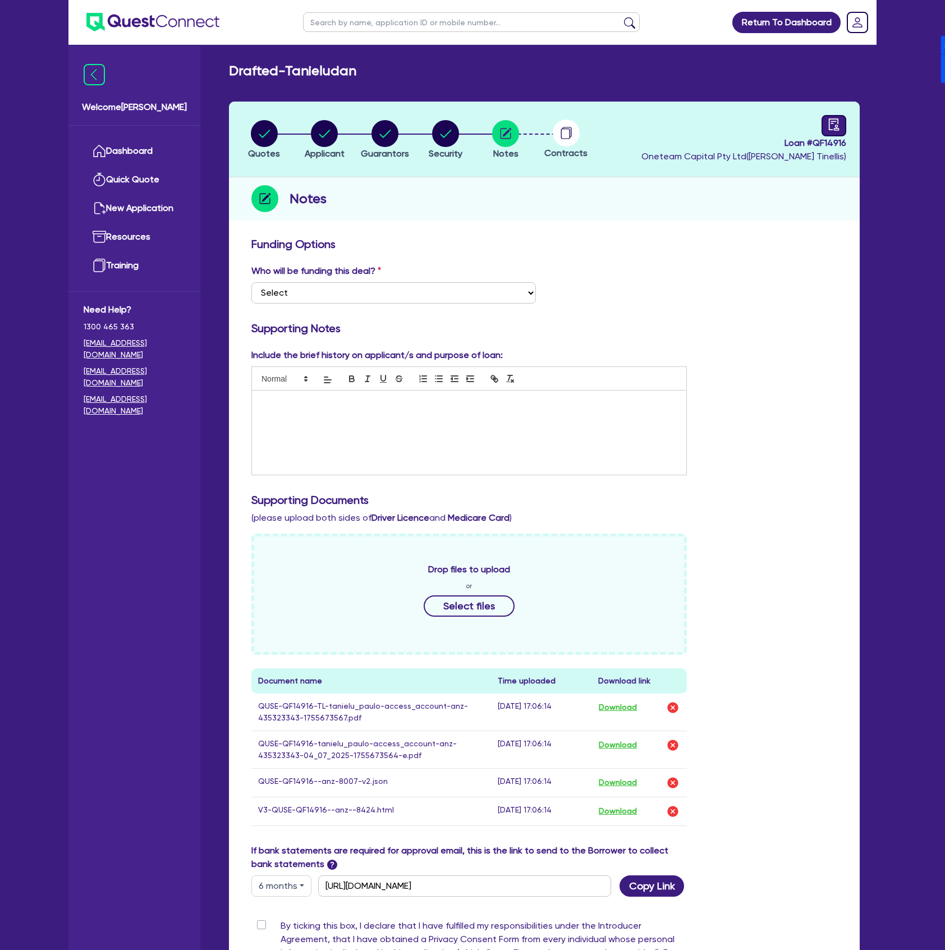
click at [844, 124] on link at bounding box center [833, 125] width 25 height 21
select select "DRAFTED_NEW"
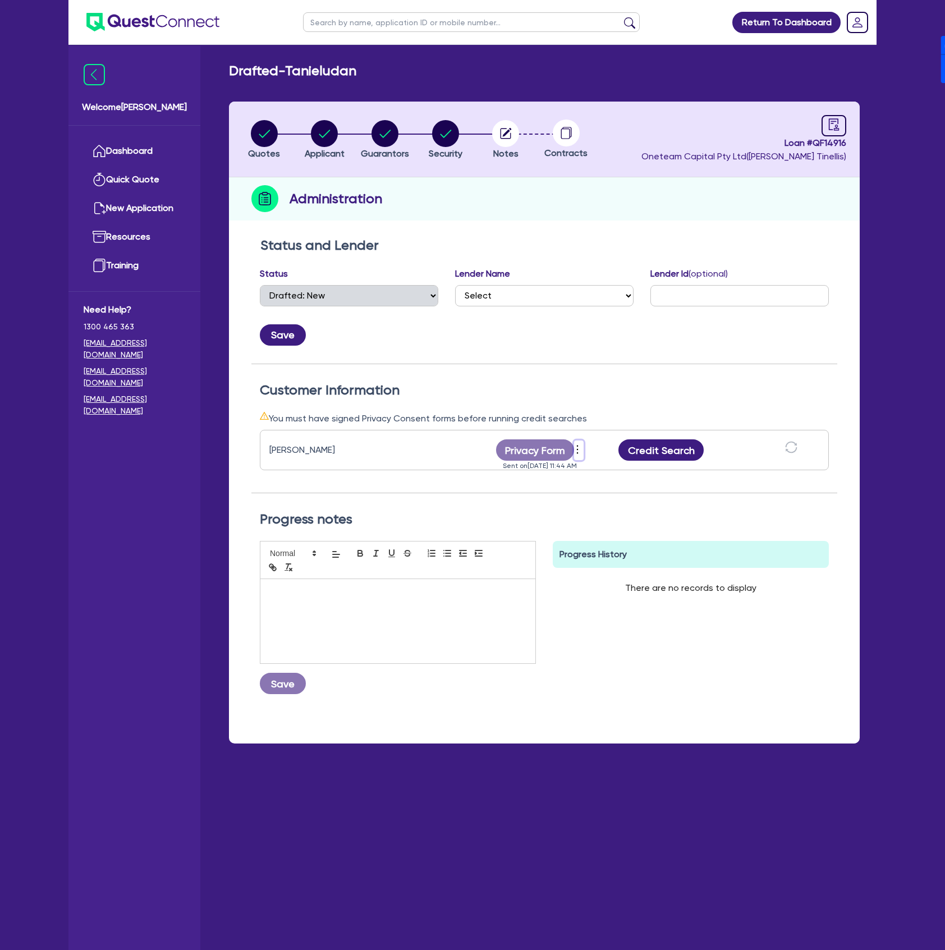
click at [577, 449] on icon "more" at bounding box center [578, 450] width 2 height 8
click at [641, 456] on link "Send reminder" at bounding box center [639, 453] width 108 height 16
